Goal: Find specific page/section: Find specific page/section

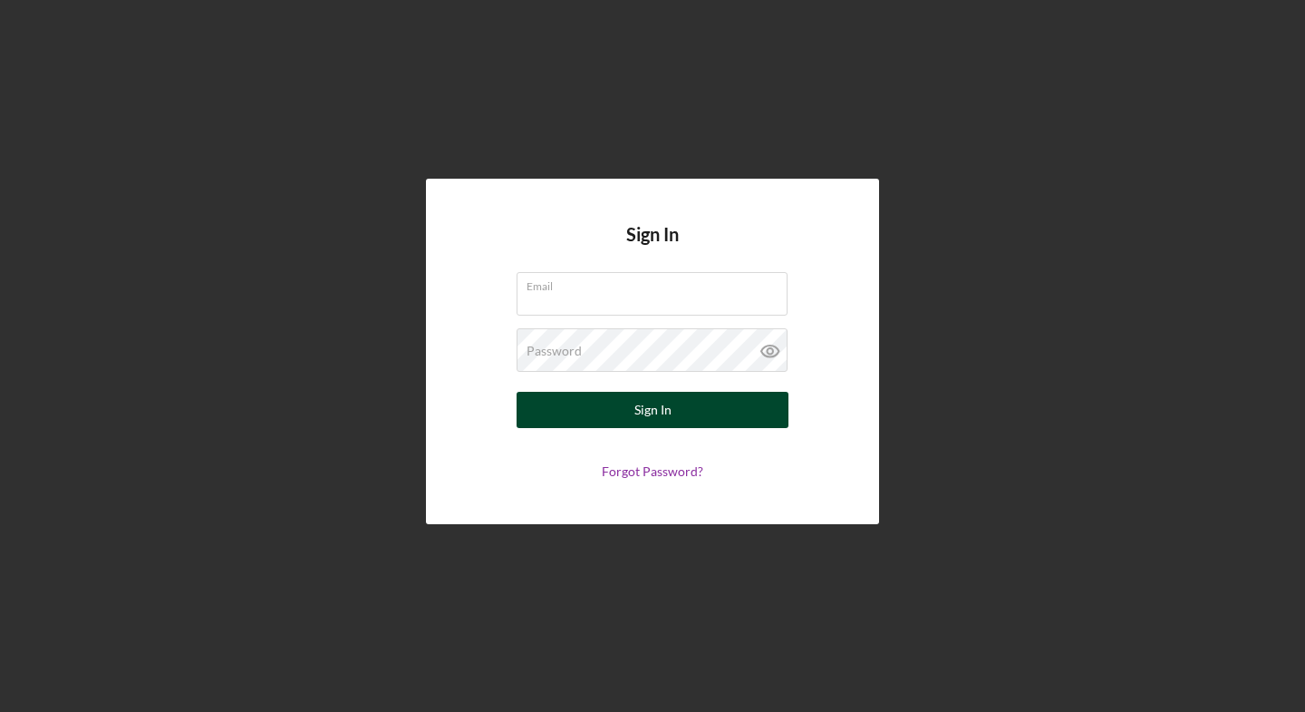
type input "[PERSON_NAME][EMAIL_ADDRESS][DOMAIN_NAME]"
click at [659, 404] on div "Sign In" at bounding box center [653, 410] width 37 height 36
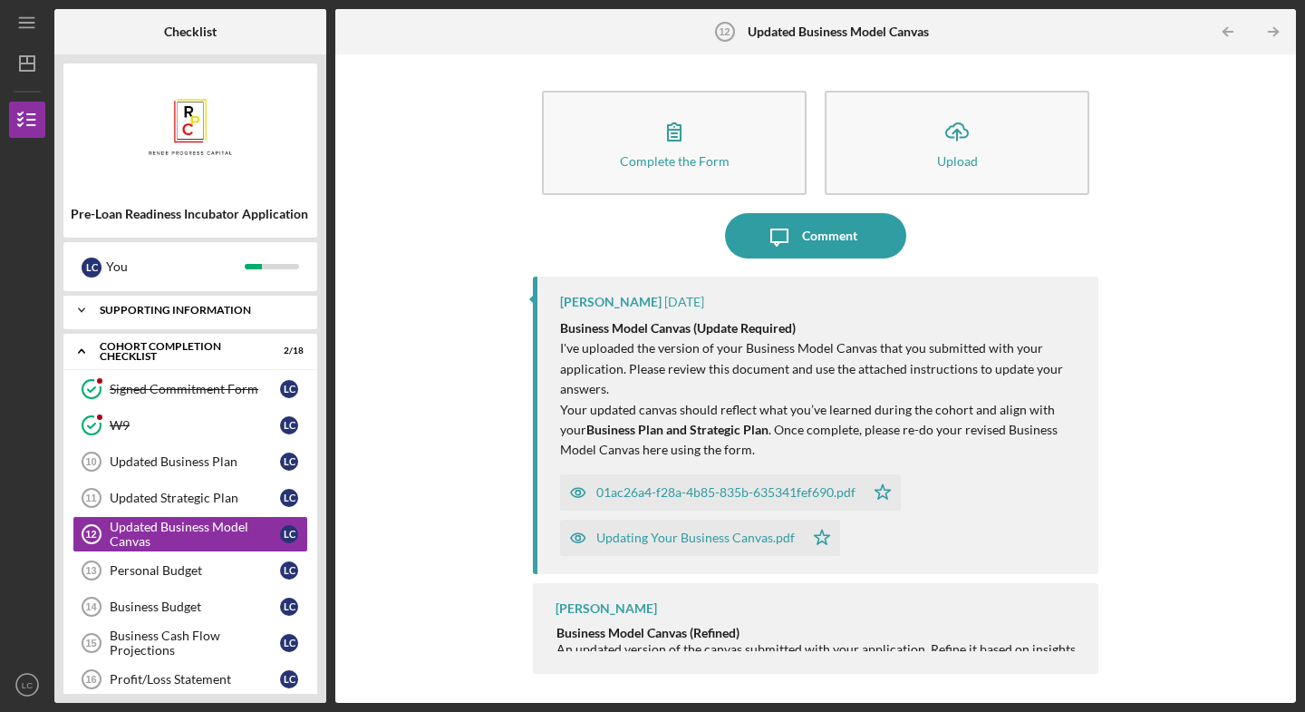
scroll to position [173, 0]
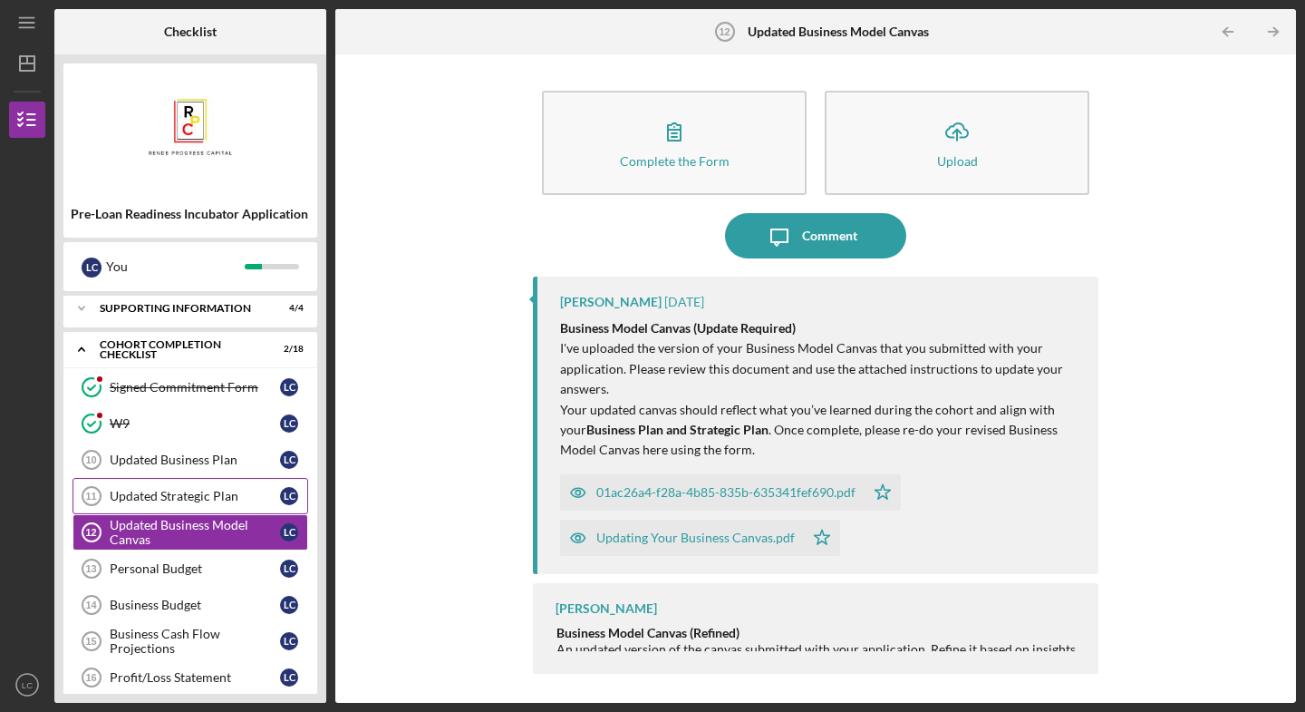
click at [183, 495] on div "Updated Strategic Plan" at bounding box center [195, 496] width 170 height 15
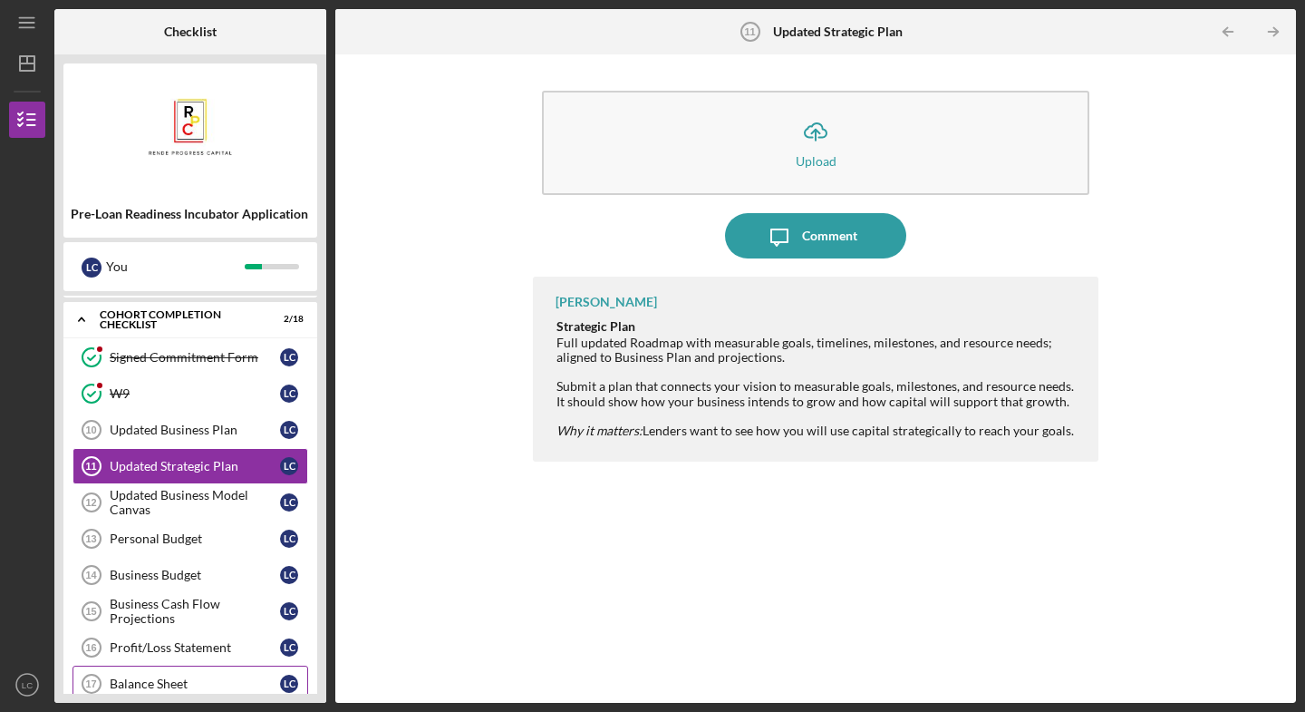
scroll to position [204, 0]
